Goal: Share content

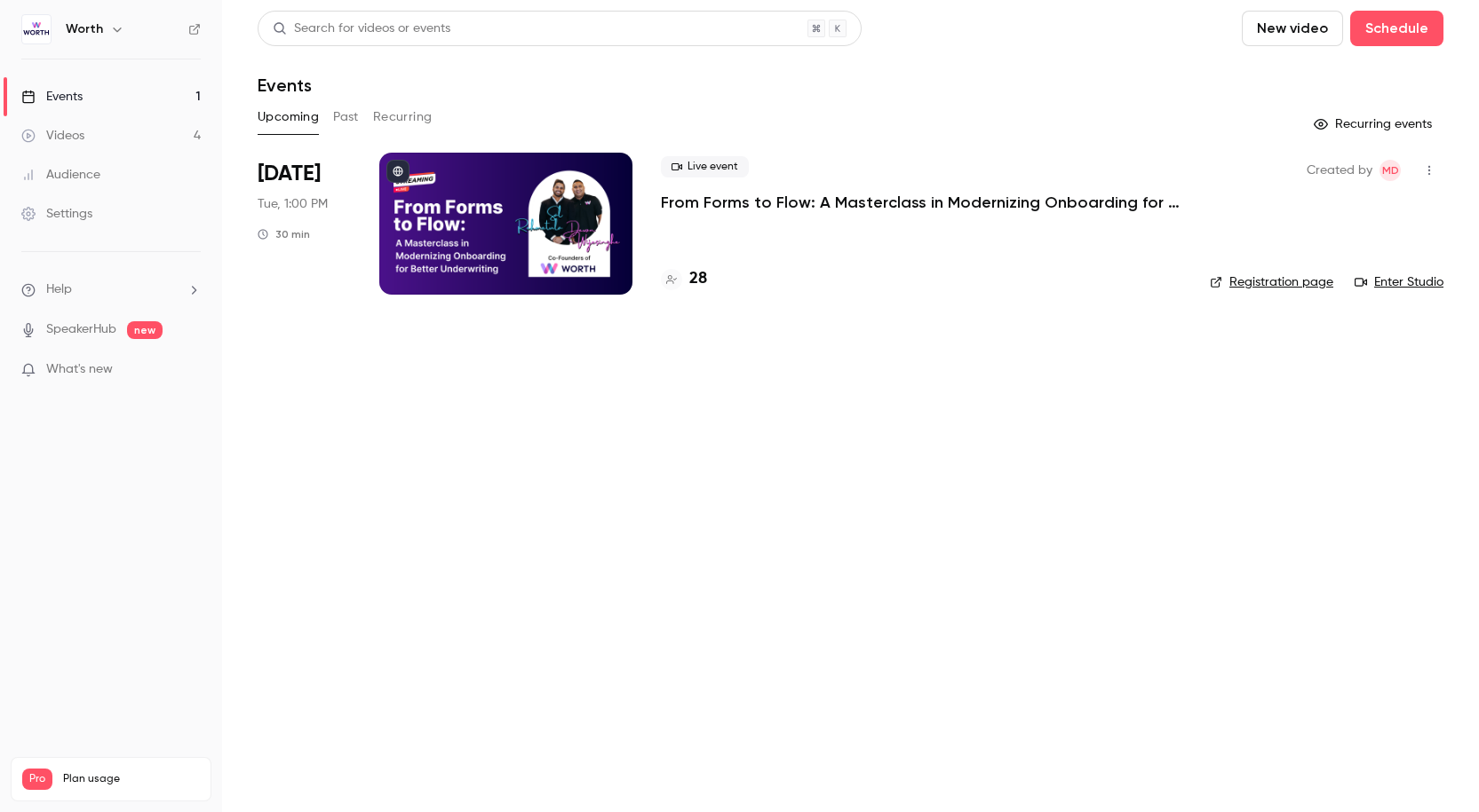
click at [353, 113] on button "Past" at bounding box center [345, 117] width 26 height 28
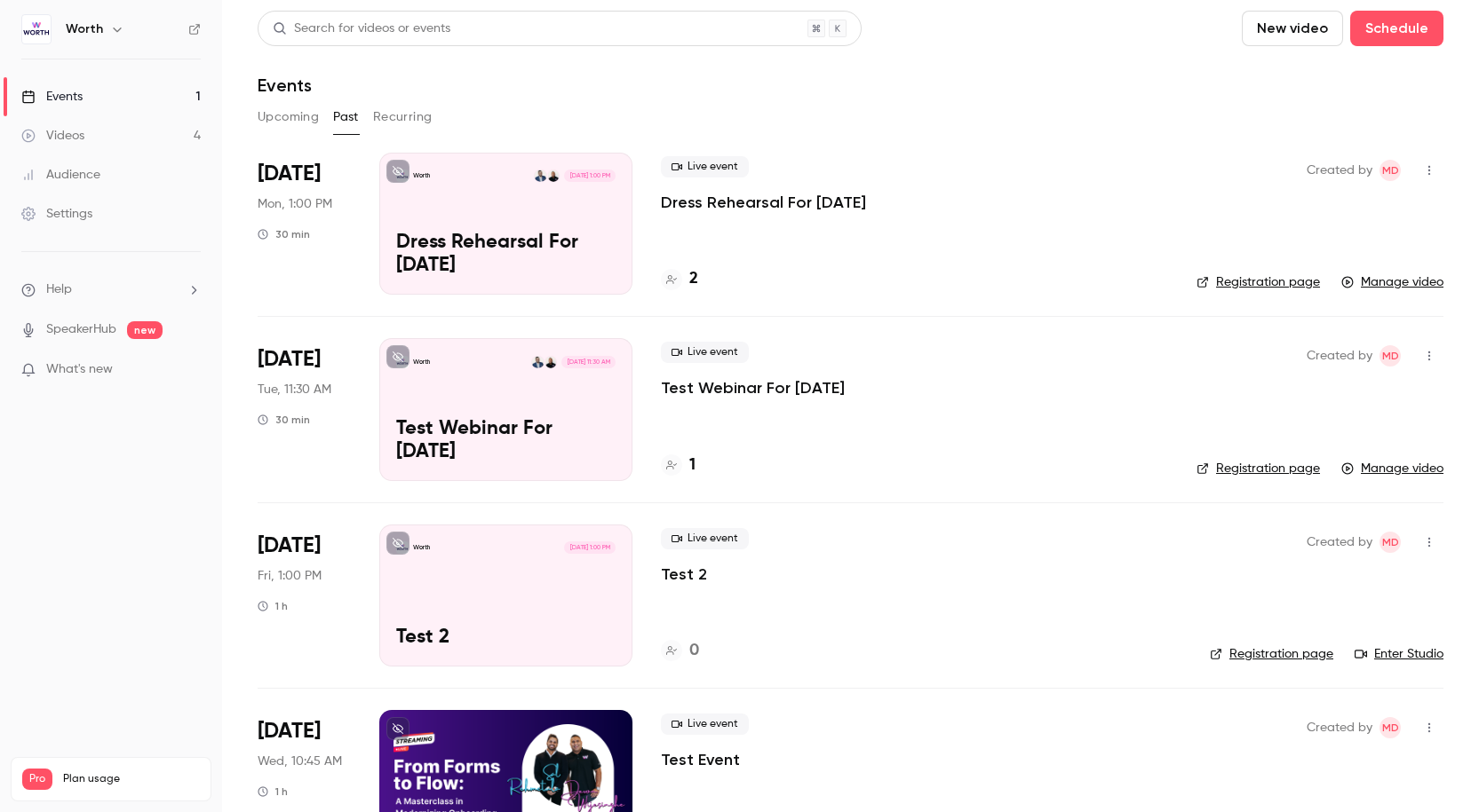
click at [751, 203] on p "Dress Rehearsal For [DATE]" at bounding box center [763, 202] width 205 height 22
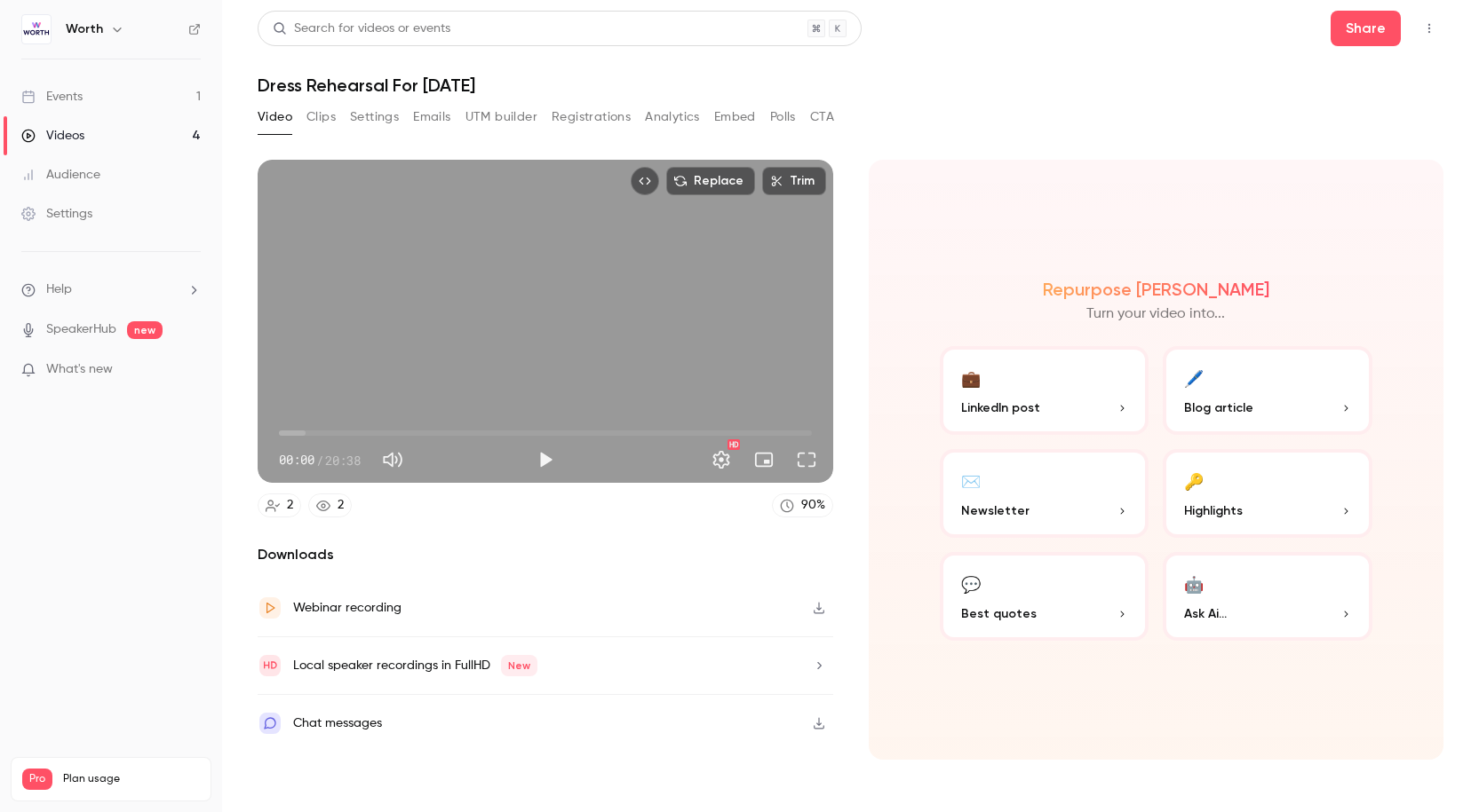
click at [411, 725] on div "Chat messages" at bounding box center [545, 723] width 576 height 57
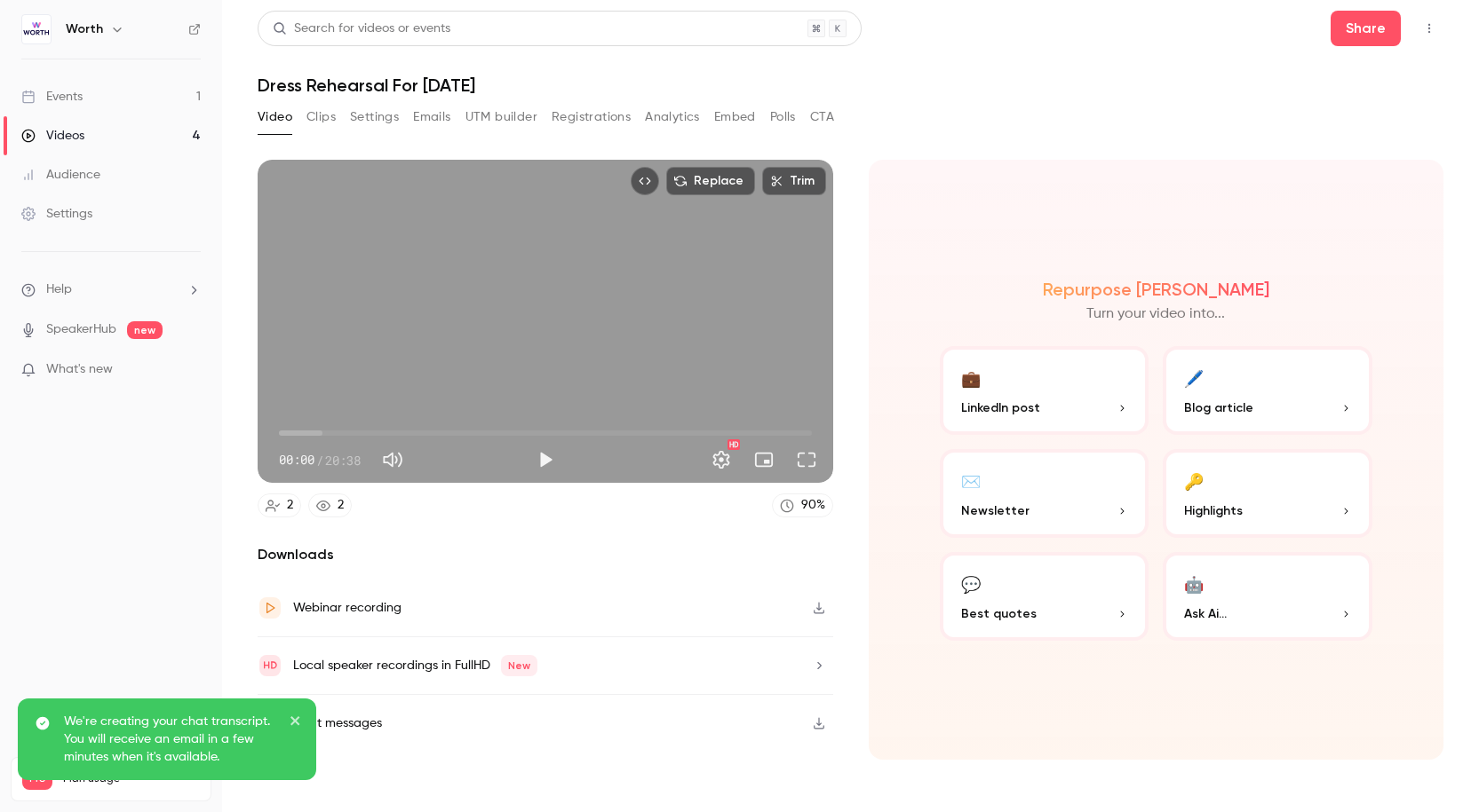
click at [332, 718] on div "Worth Events 1 Videos 4 Audience Settings Help SpeakerHub new What's new Pro Pl…" at bounding box center [740, 406] width 1479 height 812
click at [294, 713] on button "close" at bounding box center [295, 723] width 12 height 22
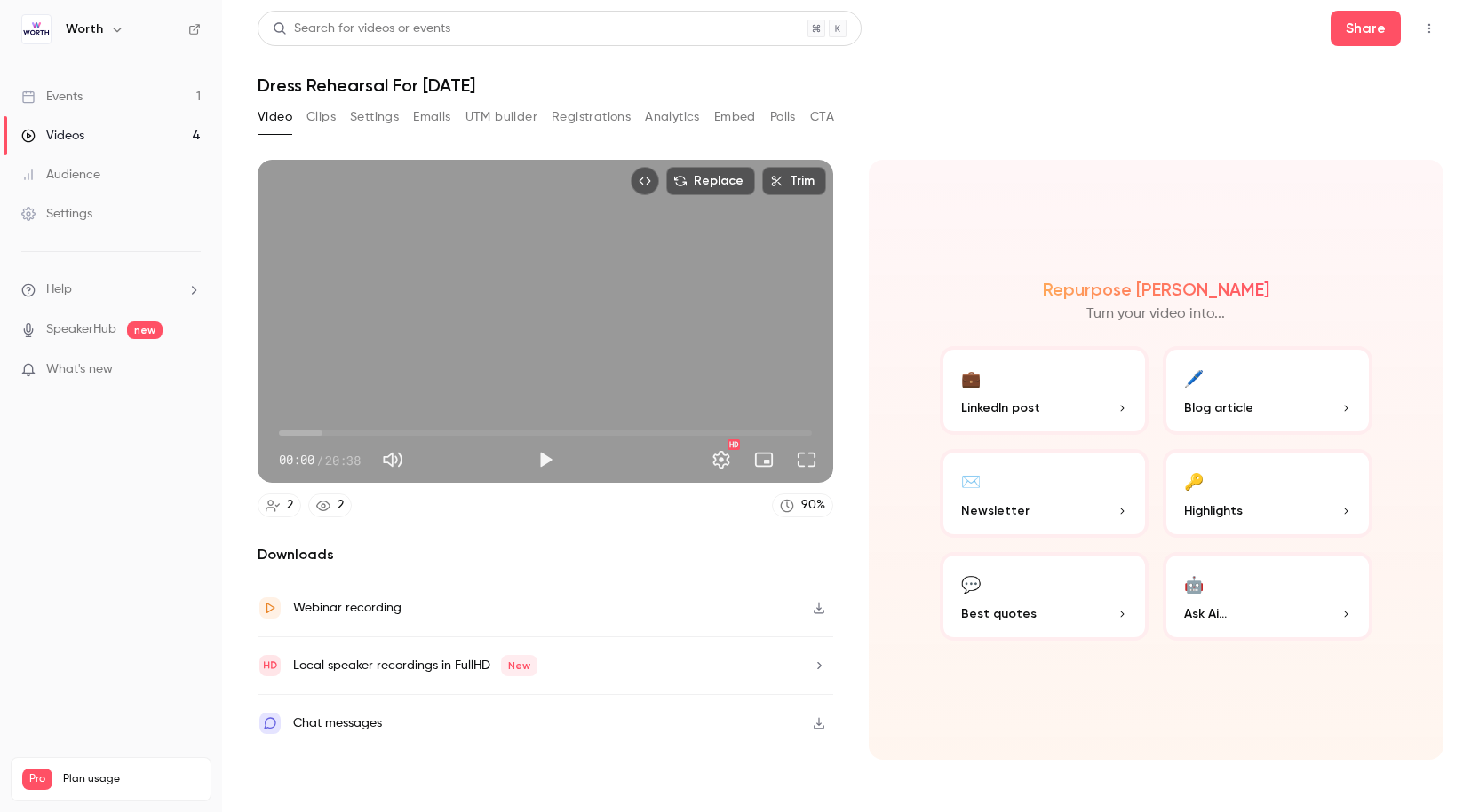
click at [826, 720] on icon "button" at bounding box center [819, 723] width 14 height 12
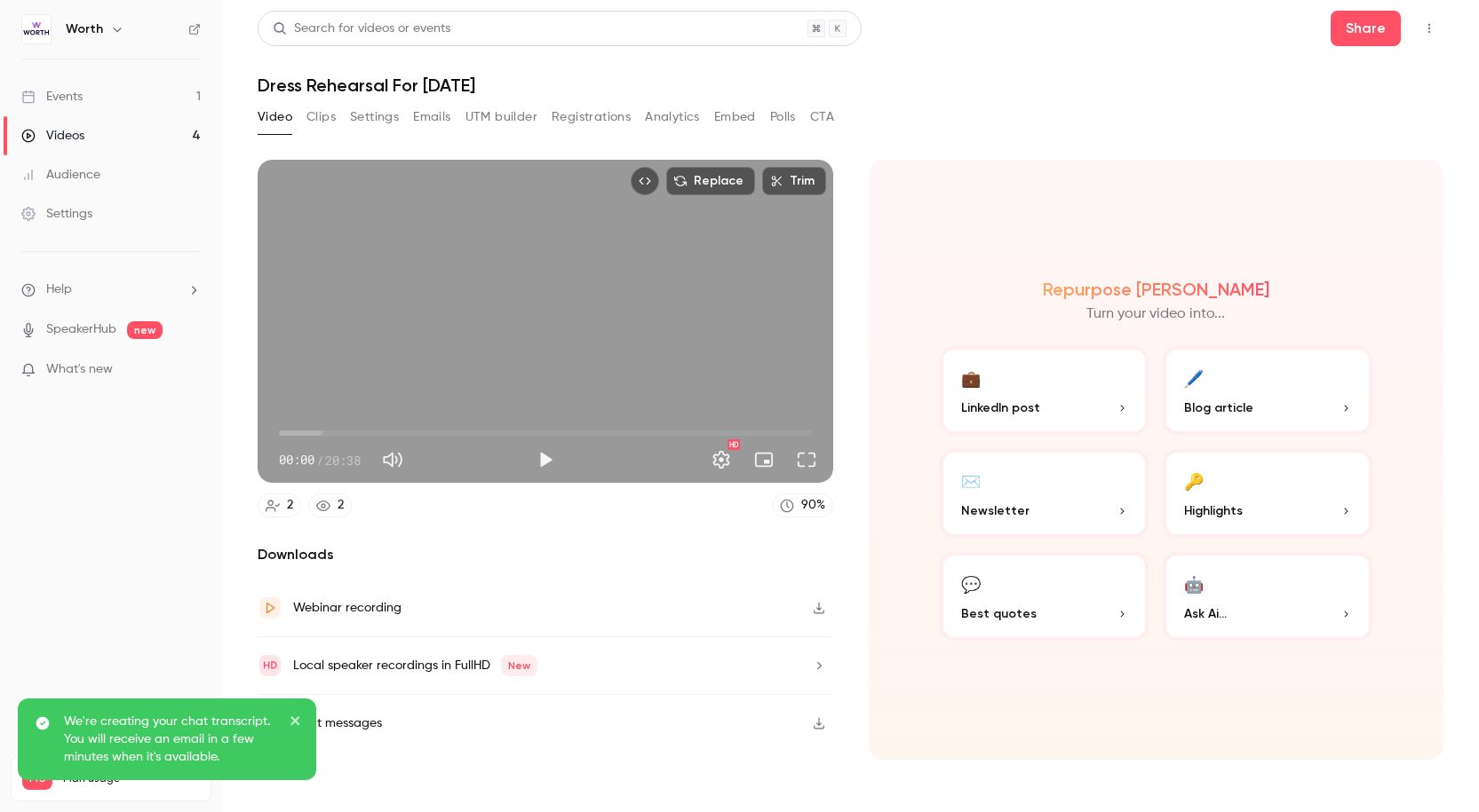
drag, startPoint x: 300, startPoint y: 724, endPoint x: 616, endPoint y: 475, distance: 402.3
click at [300, 724] on icon "close" at bounding box center [295, 720] width 12 height 14
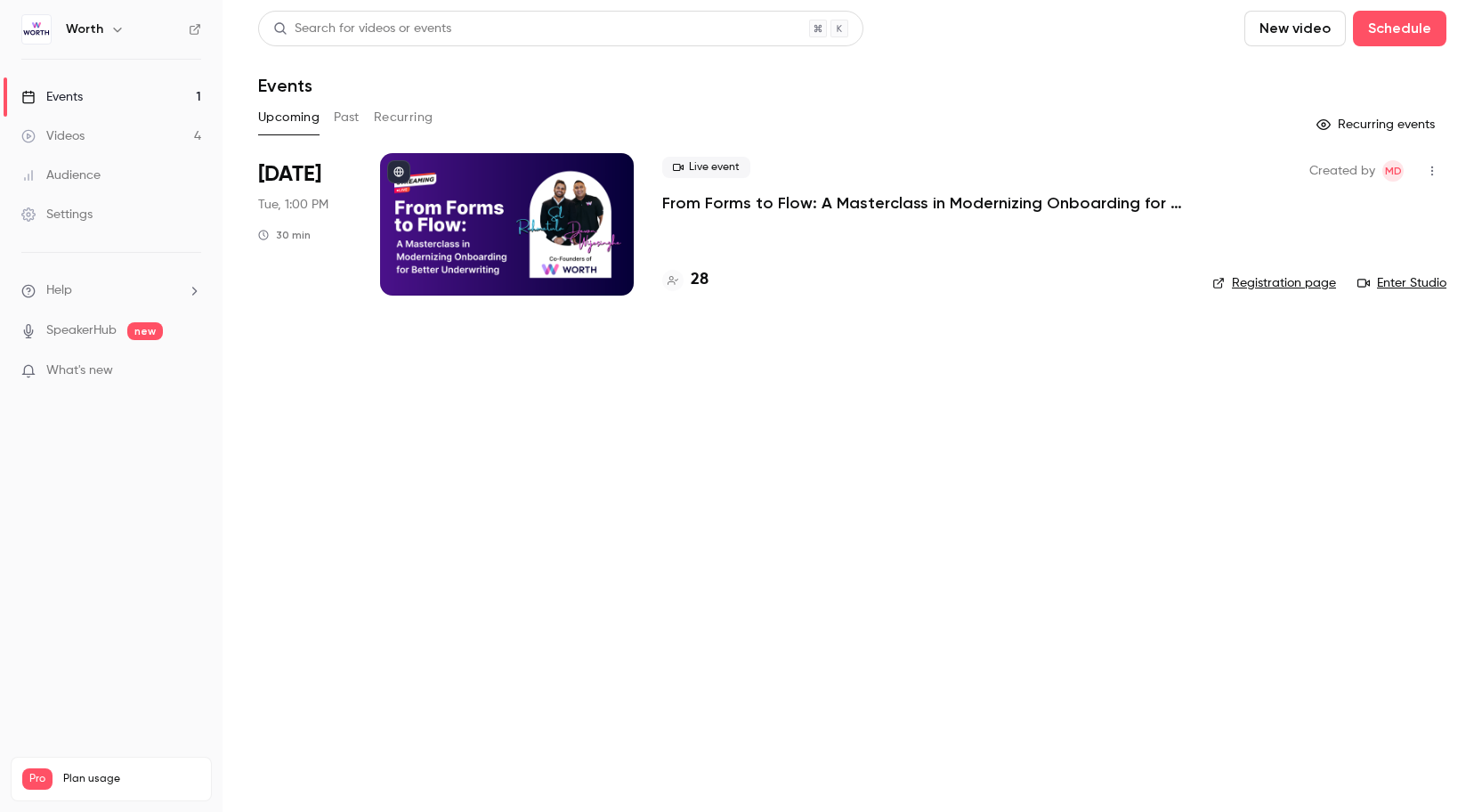
click at [712, 207] on p "From Forms to Flow: A Masterclass in Modernizing Onboarding for Better Underwri…" at bounding box center [923, 203] width 521 height 22
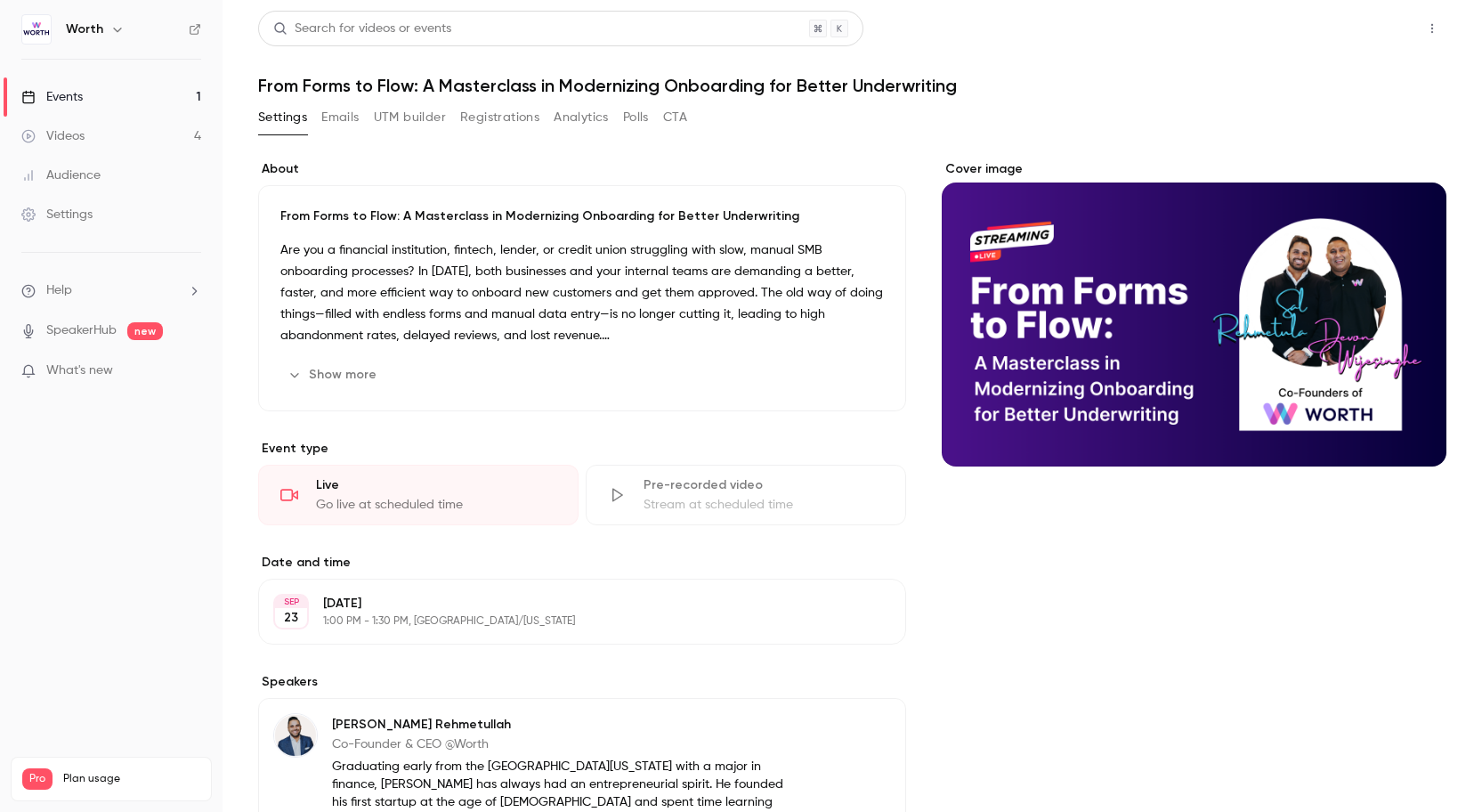
click at [1367, 36] on button "Share" at bounding box center [1368, 28] width 70 height 36
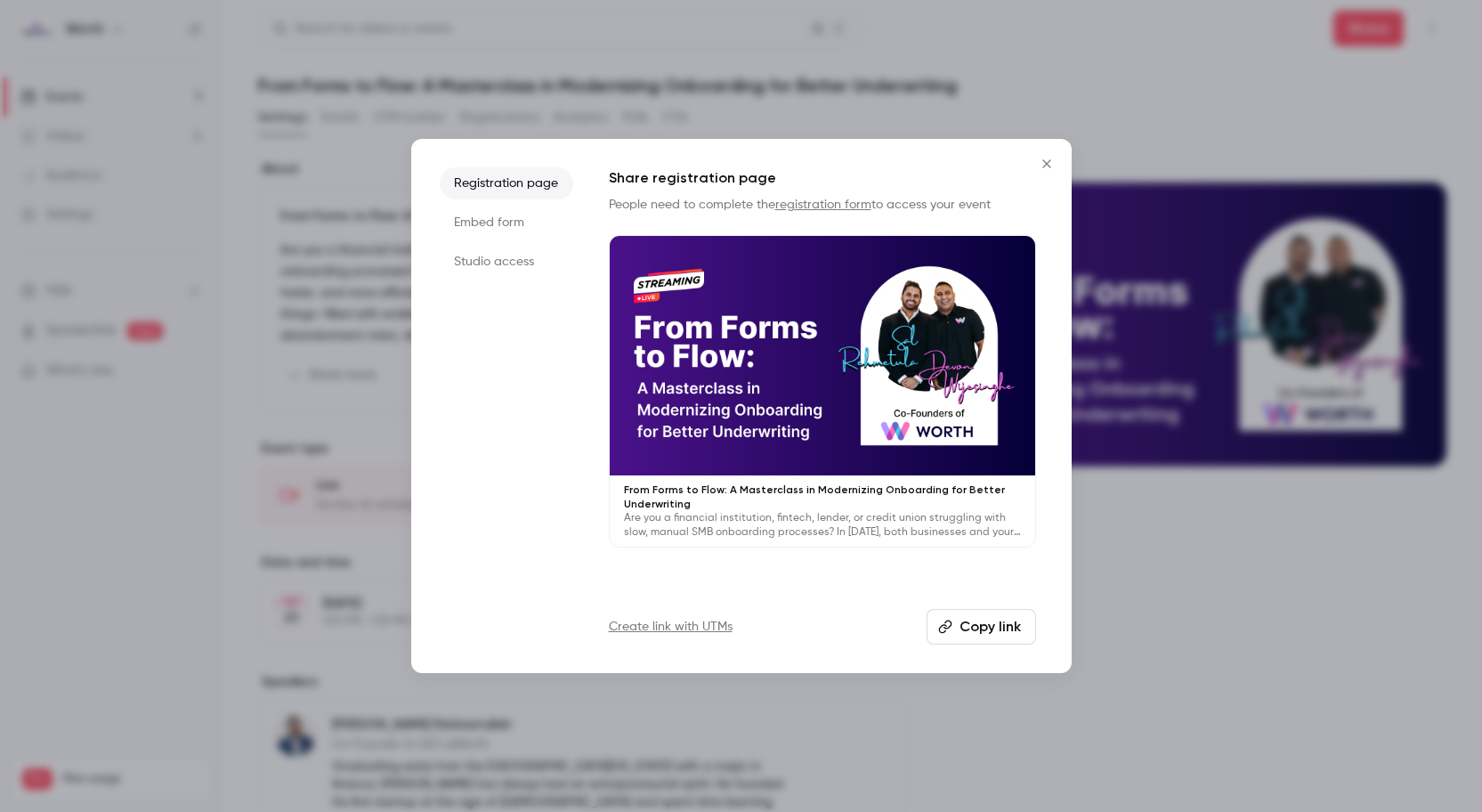
click at [985, 625] on button "Copy link" at bounding box center [982, 626] width 110 height 36
click at [1052, 165] on icon "Close" at bounding box center [1046, 163] width 22 height 14
